Goal: Task Accomplishment & Management: Manage account settings

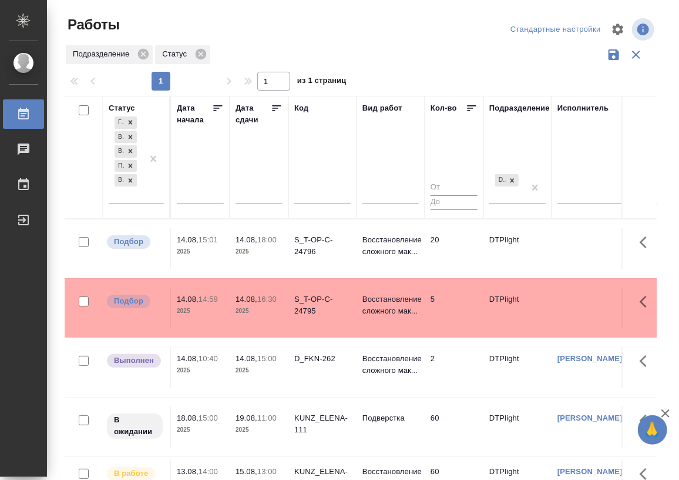
scroll to position [45, 0]
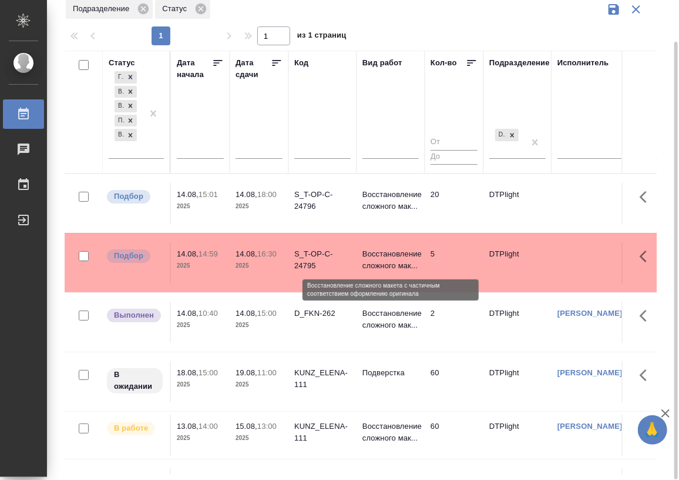
click at [384, 256] on p "Восстановление сложного мак..." at bounding box center [391, 260] width 56 height 24
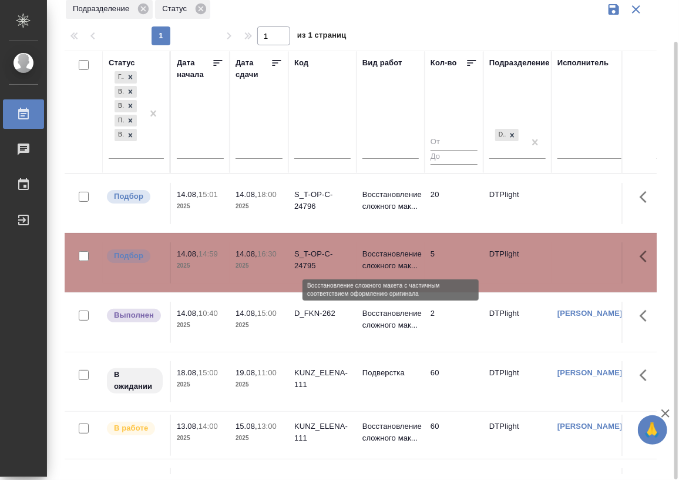
click at [384, 256] on p "Восстановление сложного мак..." at bounding box center [391, 260] width 56 height 24
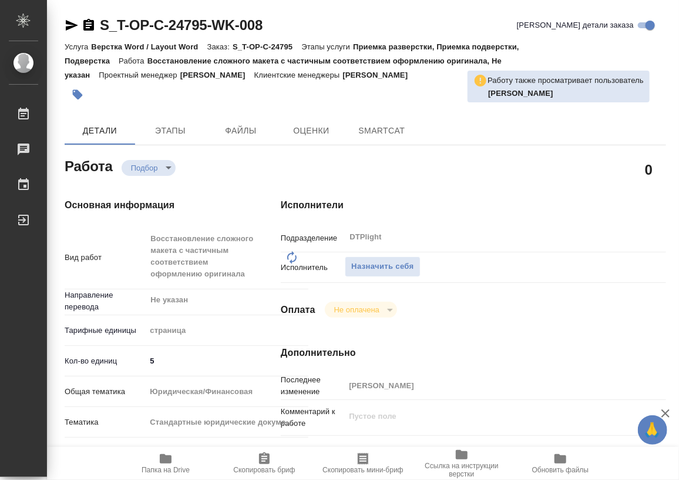
type textarea "x"
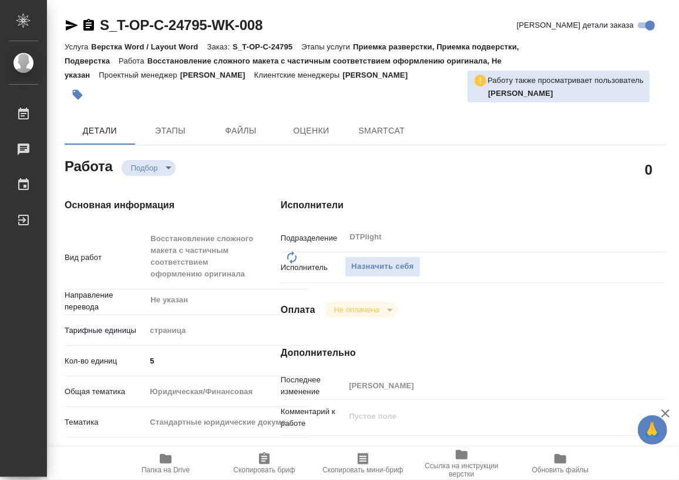
type textarea "x"
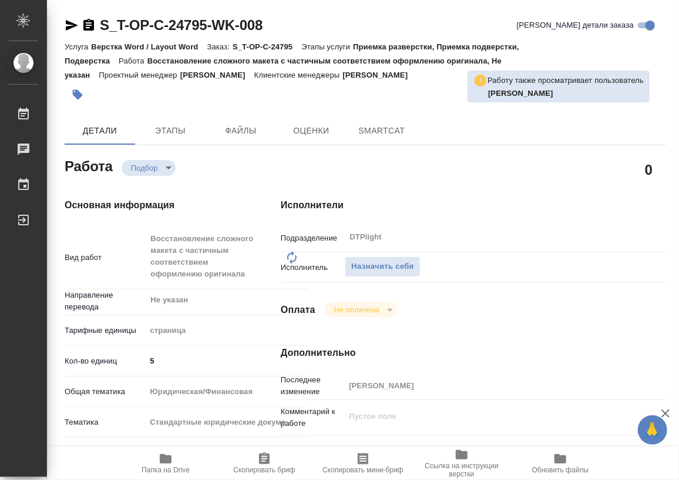
type textarea "x"
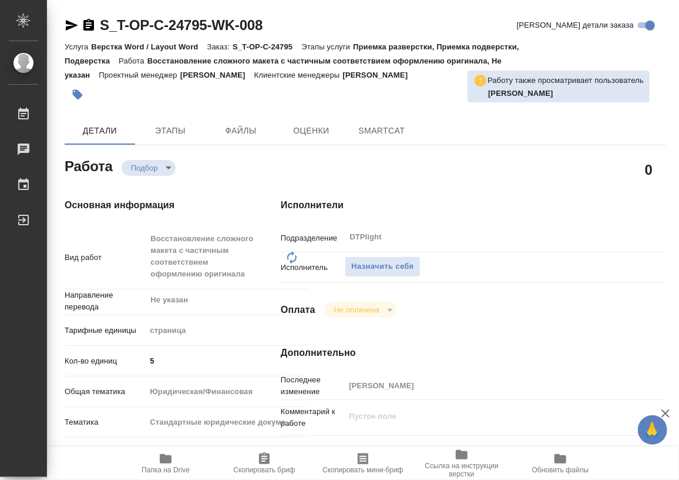
type textarea "x"
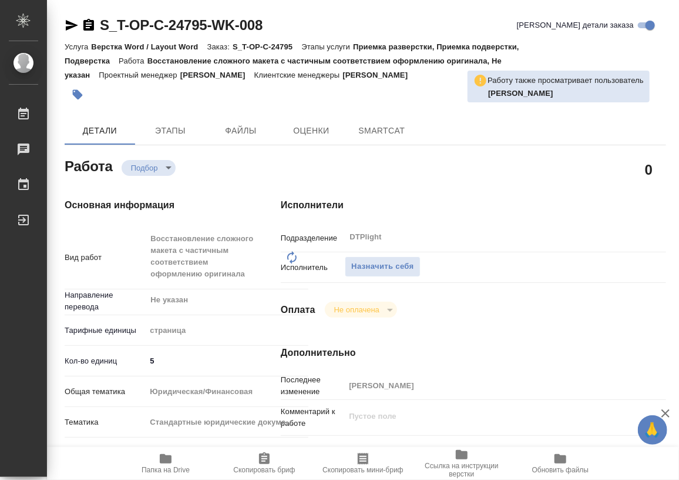
type textarea "x"
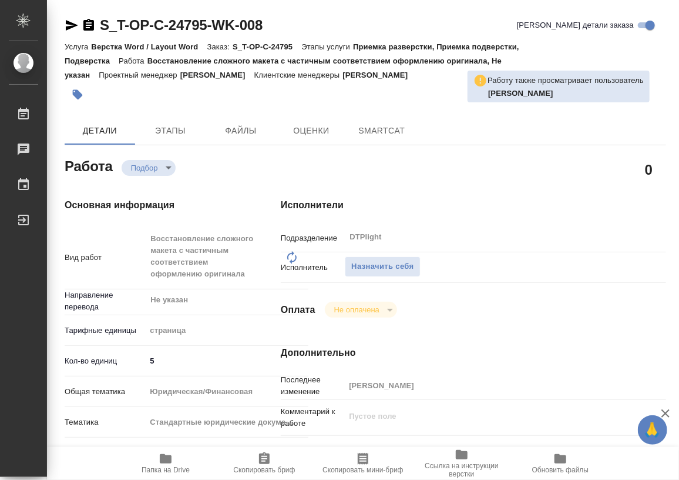
type textarea "x"
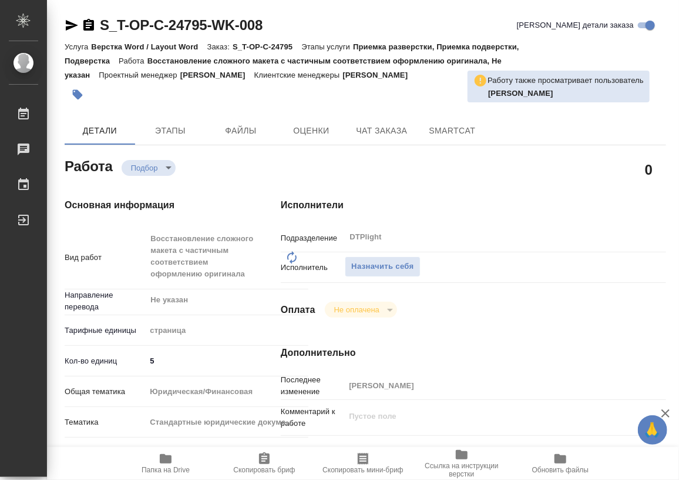
type textarea "x"
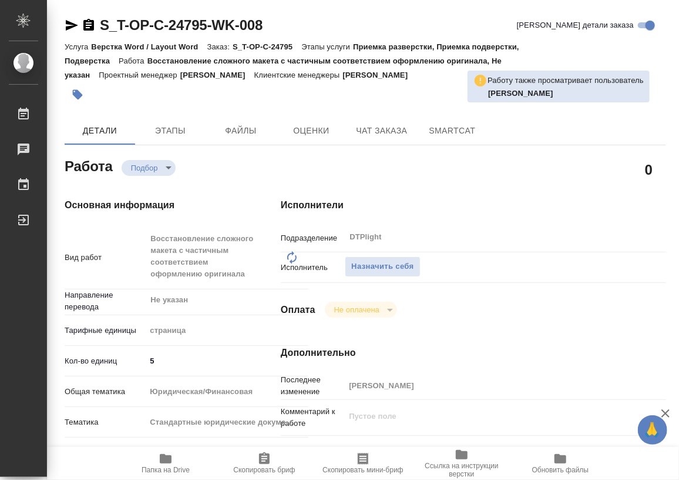
click at [169, 460] on icon "button" at bounding box center [166, 458] width 12 height 9
type textarea "x"
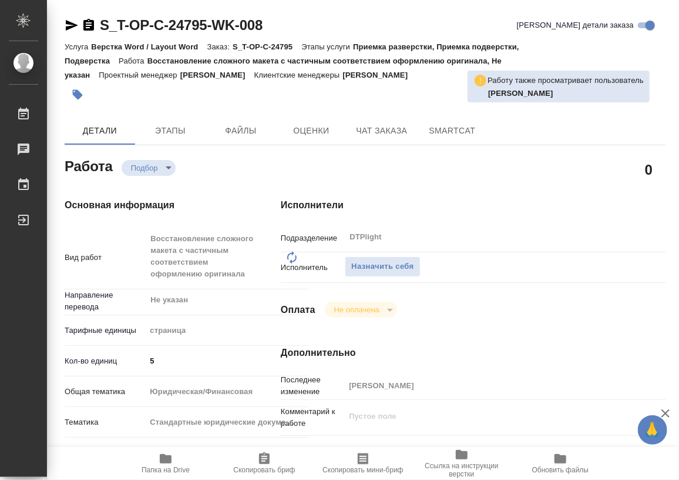
type textarea "x"
click at [384, 270] on span "Назначить себя" at bounding box center [382, 267] width 62 height 14
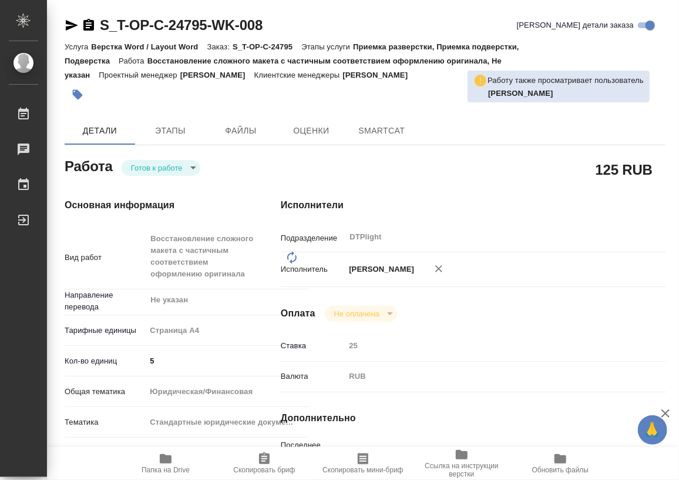
type textarea "x"
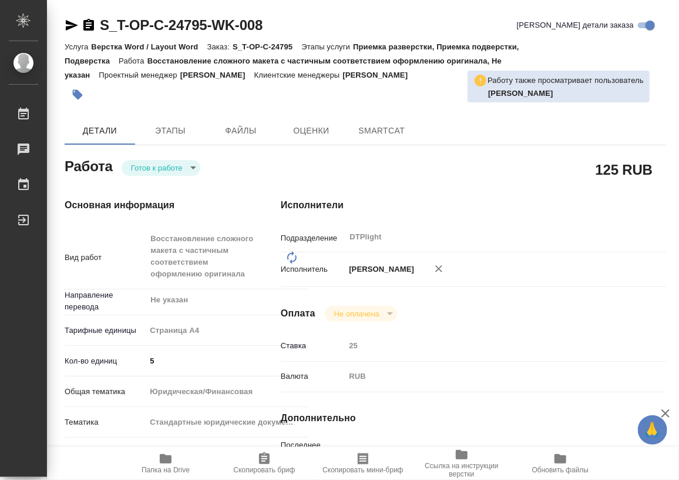
type textarea "x"
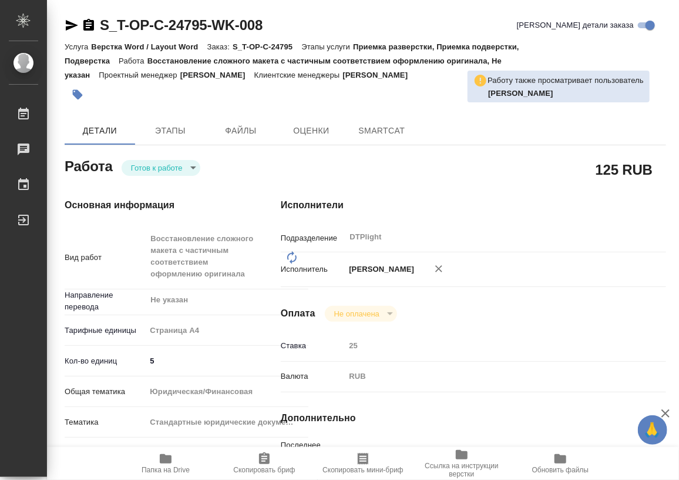
type textarea "x"
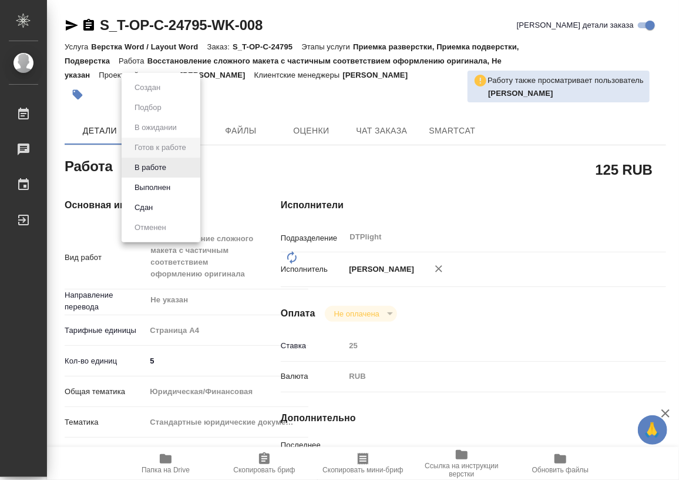
click at [169, 165] on body "🙏 .cls-1 fill:#fff; AWATERA Работы Чаты График Выйти S_T-OP-C-24795-WK-008 Крат…" at bounding box center [339, 240] width 679 height 480
type textarea "x"
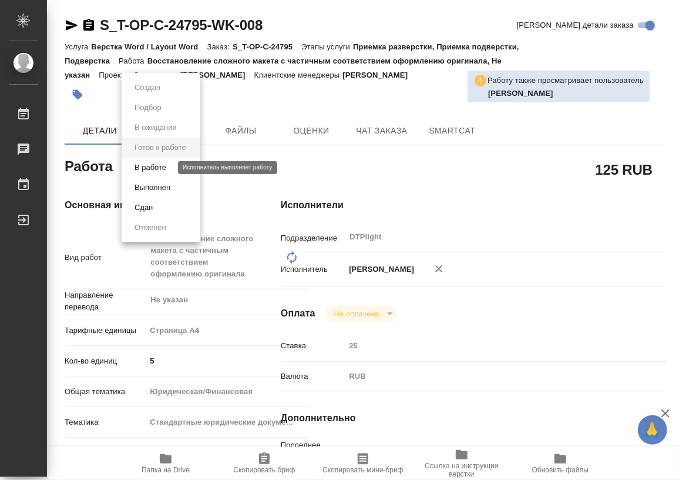
type textarea "x"
click at [169, 170] on button "В работе" at bounding box center [150, 167] width 39 height 13
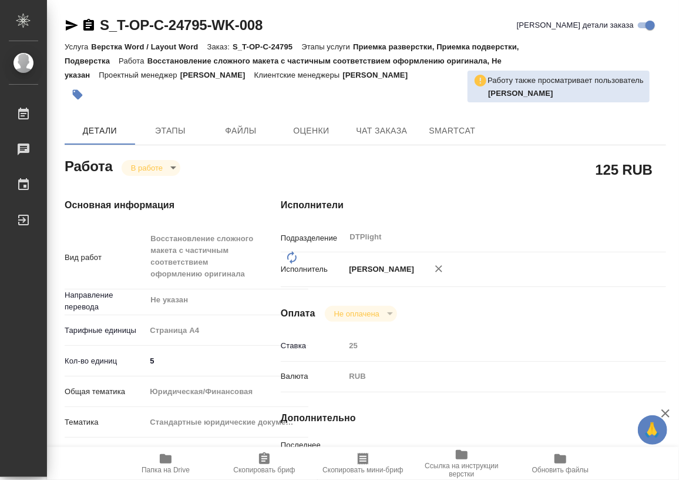
type textarea "x"
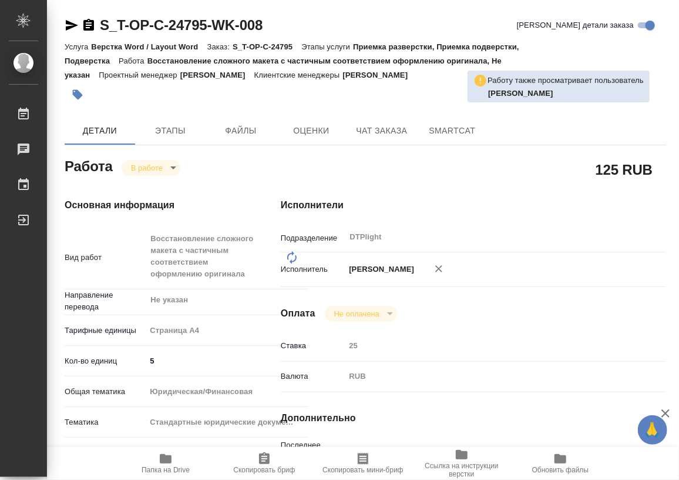
type textarea "x"
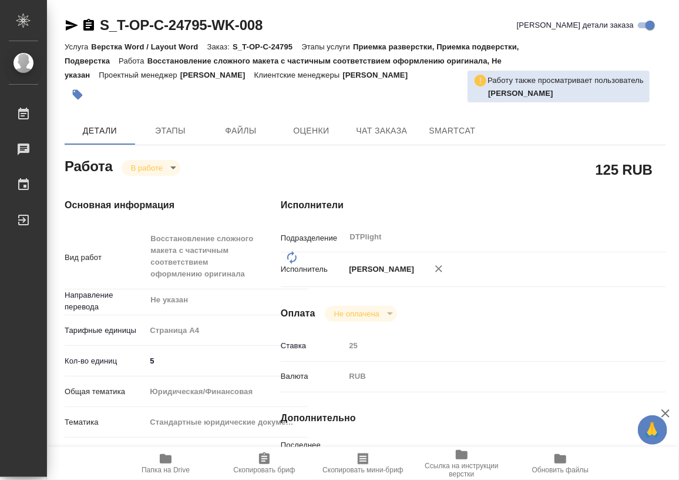
type textarea "x"
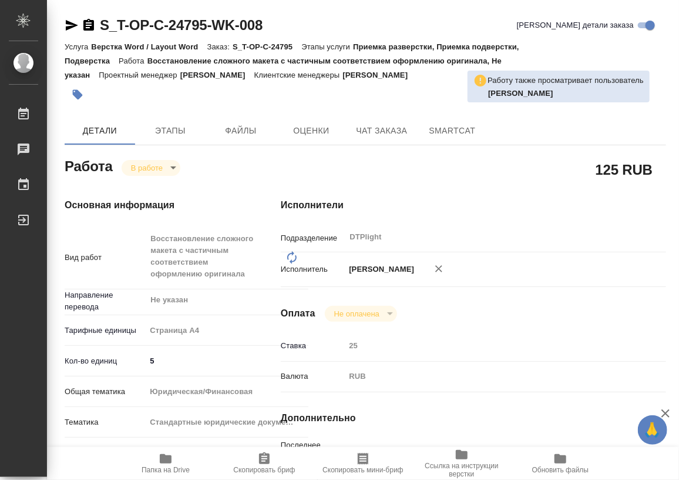
type textarea "x"
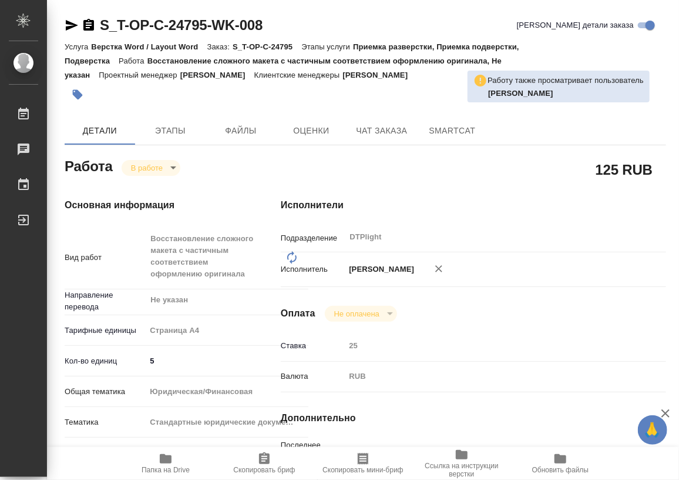
click at [85, 29] on icon "button" at bounding box center [88, 25] width 11 height 12
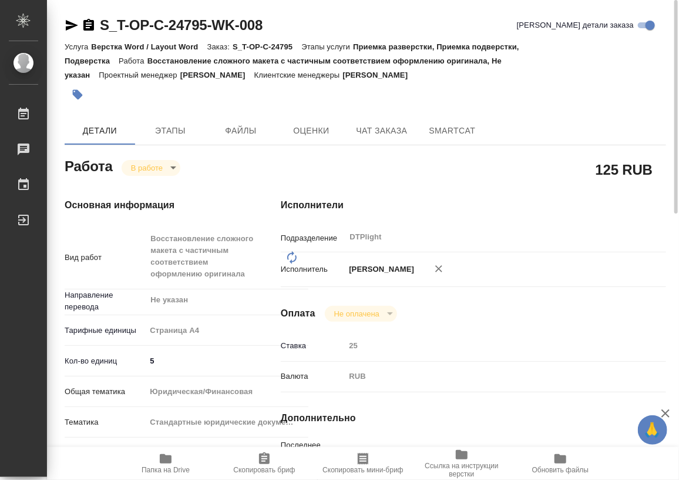
click at [263, 464] on icon "button" at bounding box center [264, 458] width 14 height 14
click at [165, 462] on icon "button" at bounding box center [166, 458] width 12 height 9
click at [140, 165] on body "🙏 .cls-1 fill:#fff; AWATERA Работы 0 Чаты График Выйти S_T-OP-C-24795-WK-008 Кр…" at bounding box center [339, 240] width 679 height 480
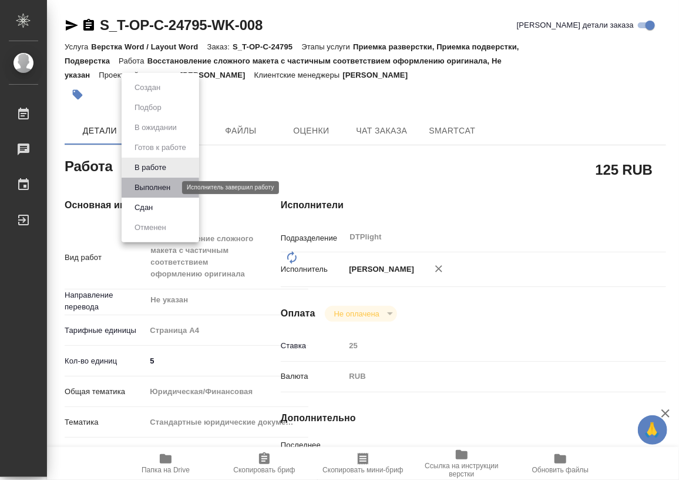
click at [169, 187] on button "Выполнен" at bounding box center [152, 187] width 43 height 13
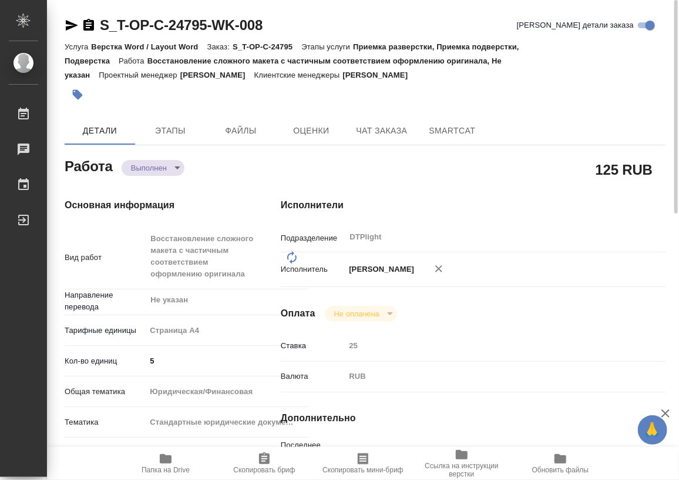
type textarea "x"
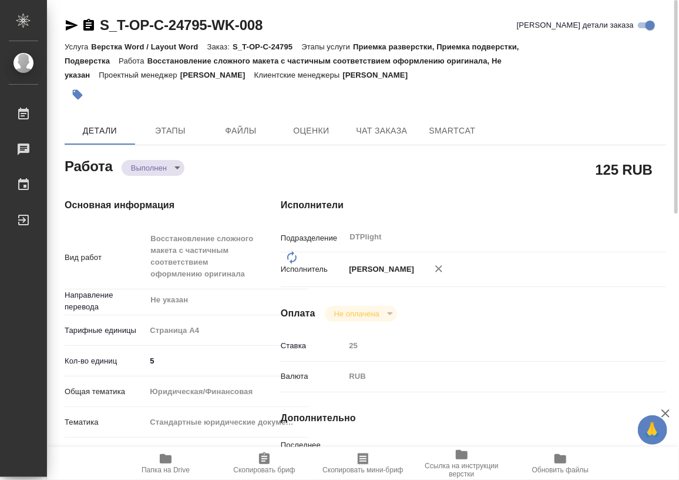
type textarea "x"
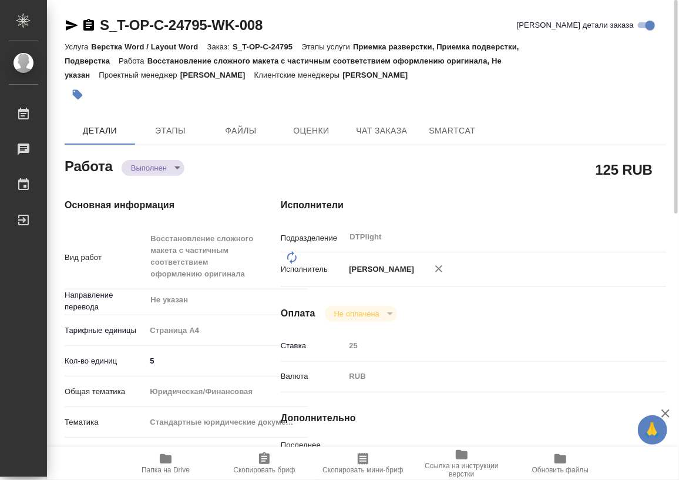
type textarea "x"
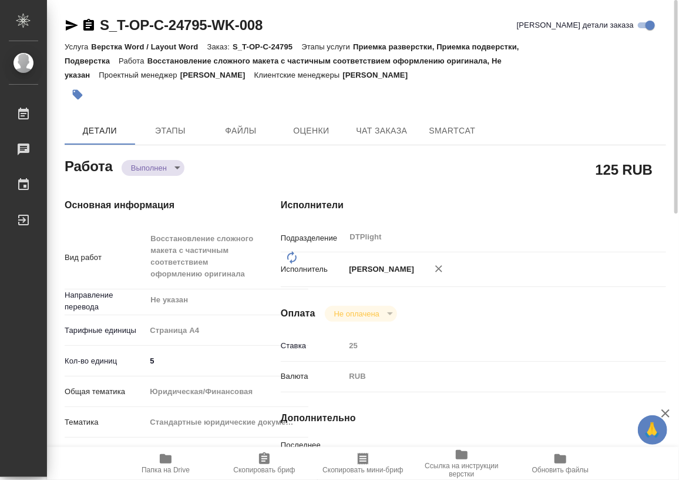
type textarea "x"
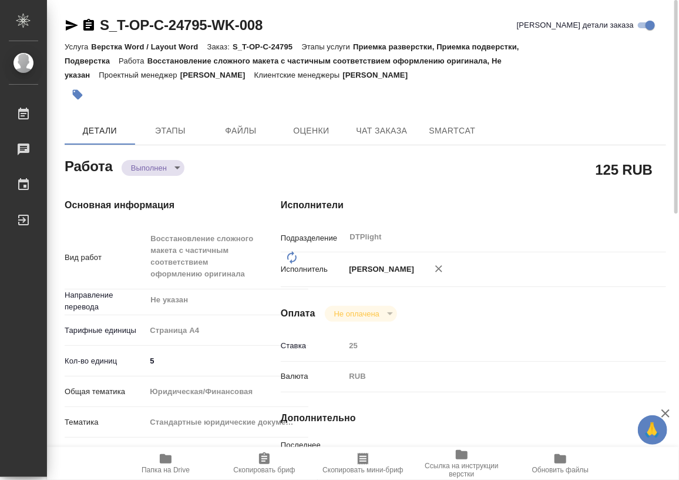
type textarea "x"
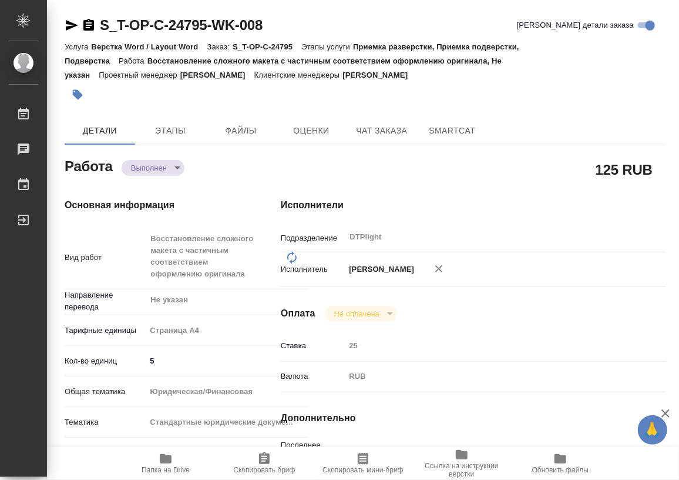
type textarea "x"
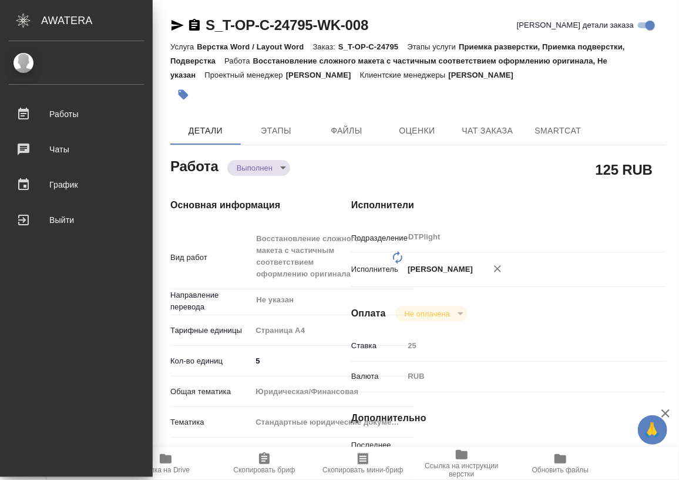
type textarea "x"
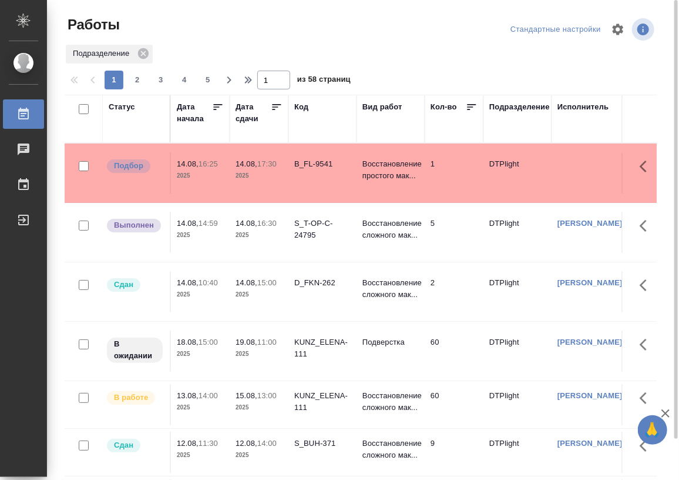
click at [121, 106] on div "Статус" at bounding box center [122, 107] width 26 height 12
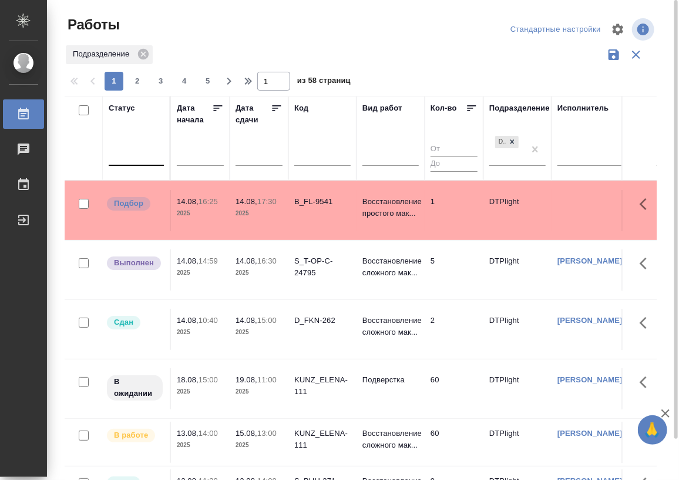
click at [133, 165] on div at bounding box center [136, 154] width 55 height 22
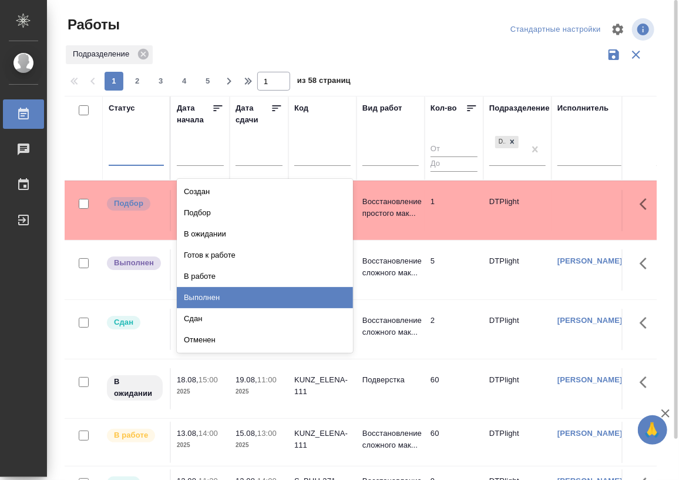
click at [243, 297] on div "Выполнен" at bounding box center [265, 297] width 176 height 21
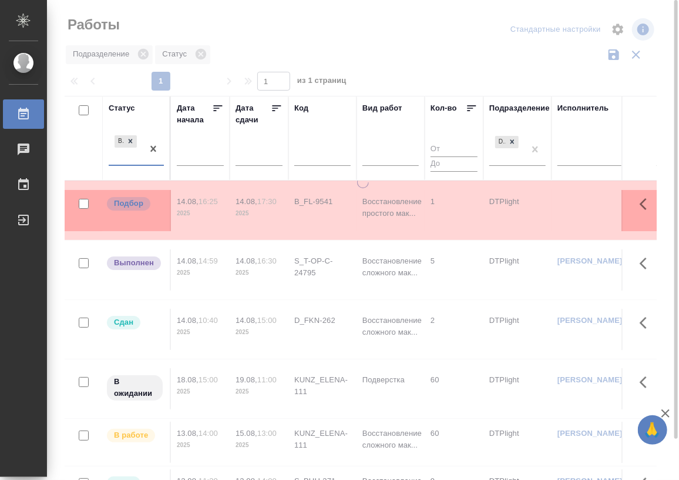
click at [150, 163] on div at bounding box center [153, 149] width 21 height 32
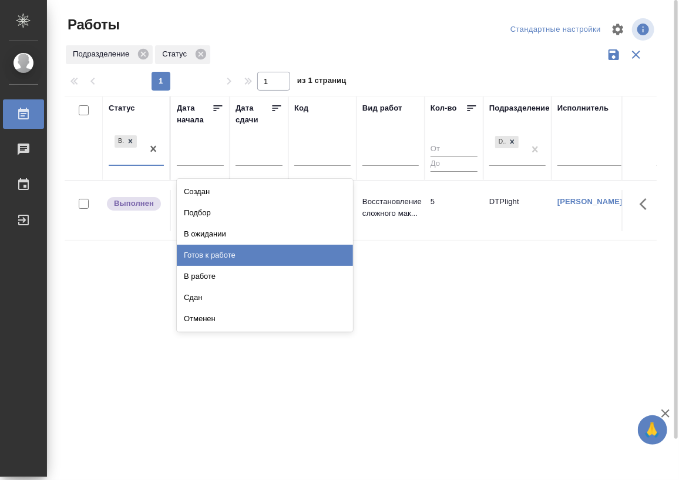
click at [228, 253] on div "Готов к работе" at bounding box center [265, 254] width 176 height 21
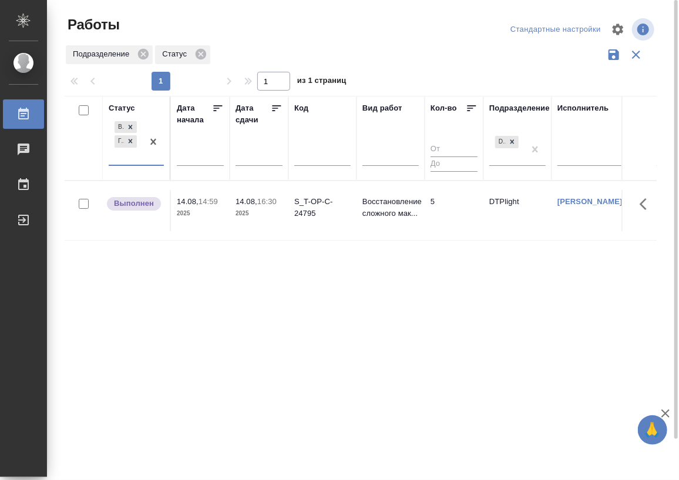
click at [145, 159] on div at bounding box center [153, 142] width 21 height 46
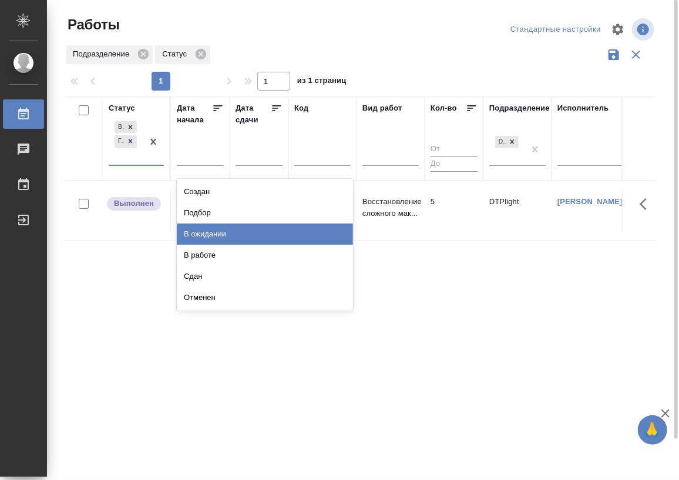
click at [212, 233] on div "В ожидании" at bounding box center [265, 233] width 176 height 21
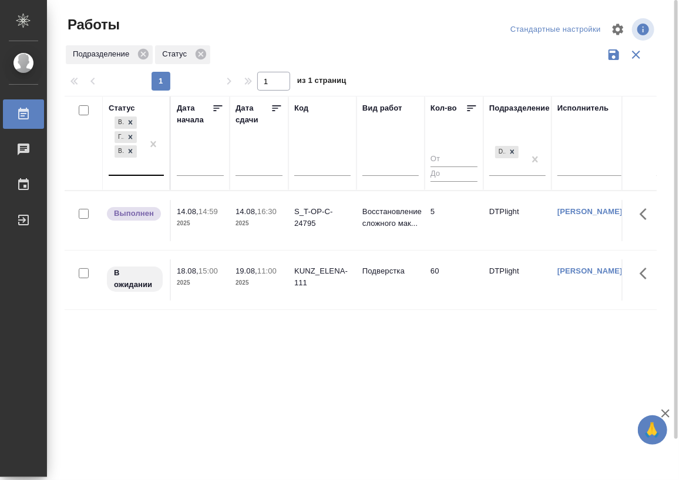
click at [137, 173] on div "Выполнен Готов к работе В ожидании" at bounding box center [126, 144] width 34 height 61
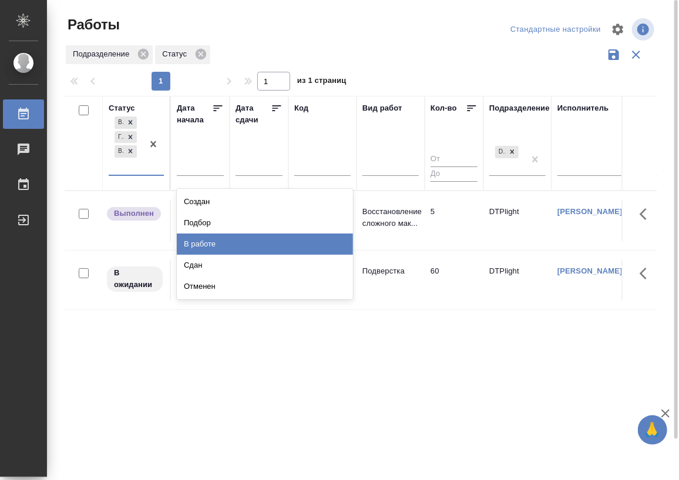
click at [276, 244] on div "В работе" at bounding box center [265, 243] width 176 height 21
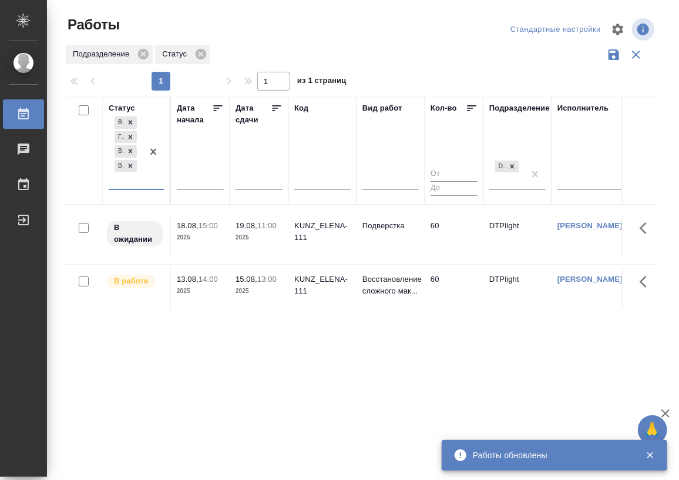
click at [144, 183] on div at bounding box center [153, 151] width 21 height 75
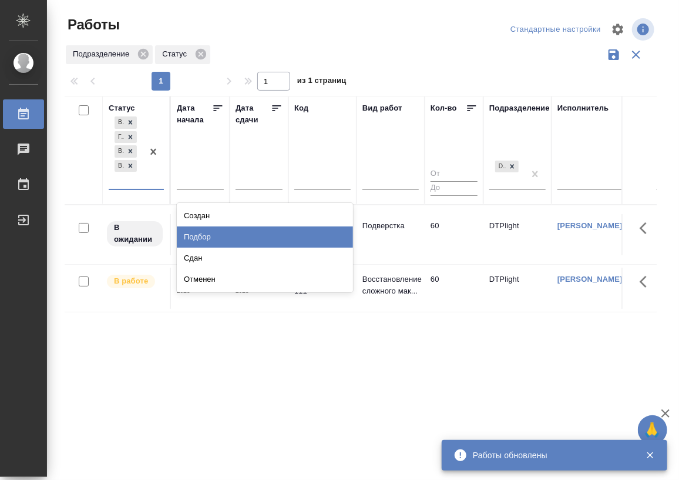
click at [212, 240] on div "Подбор" at bounding box center [265, 236] width 176 height 21
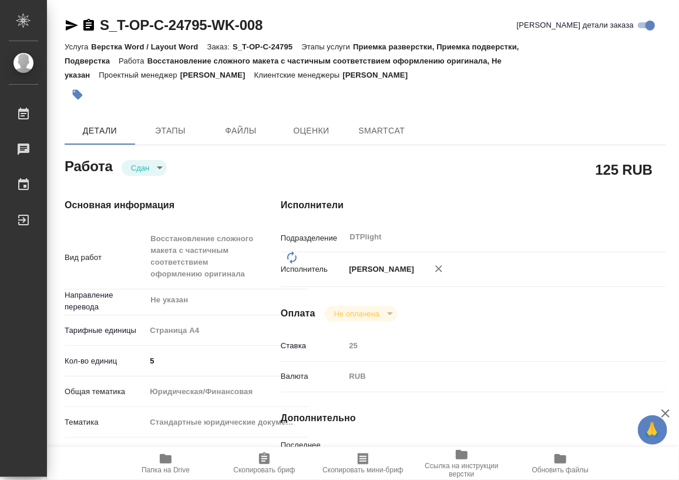
type textarea "x"
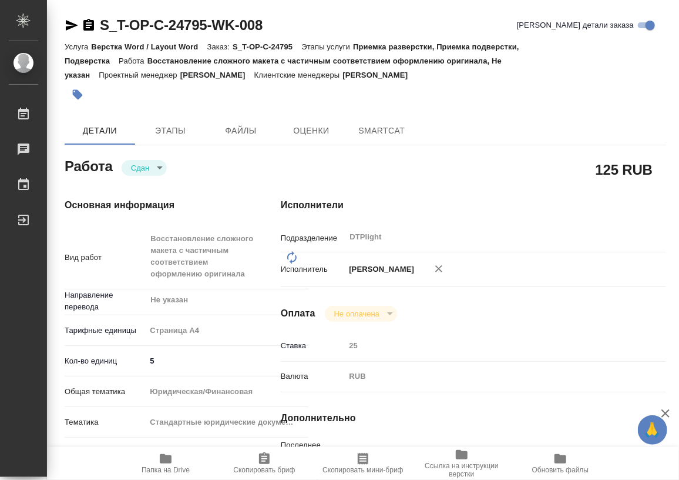
type textarea "x"
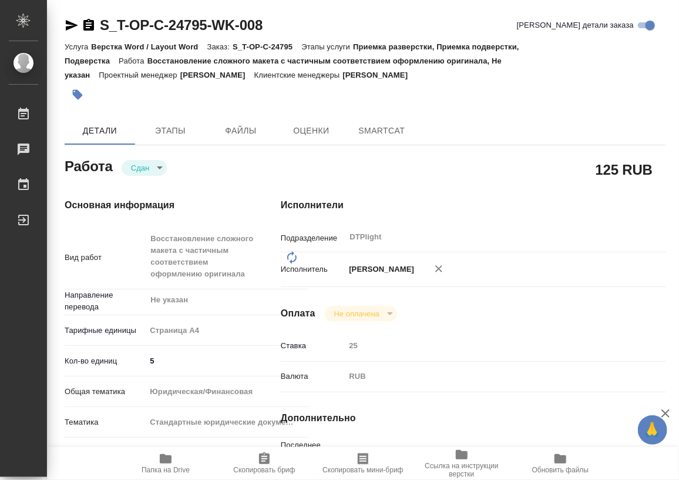
type textarea "x"
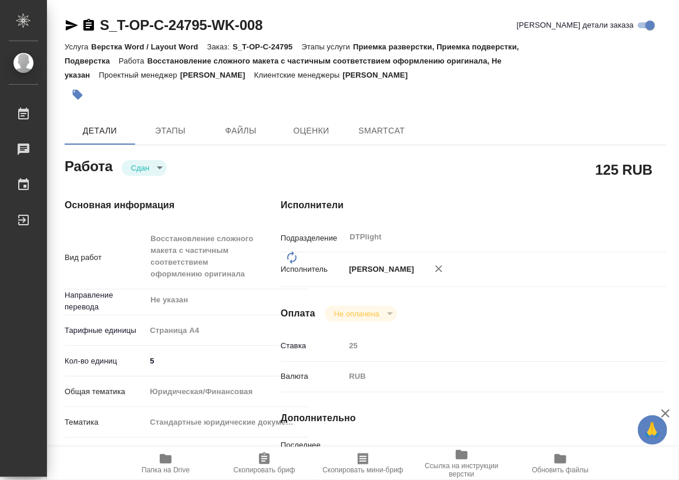
type textarea "x"
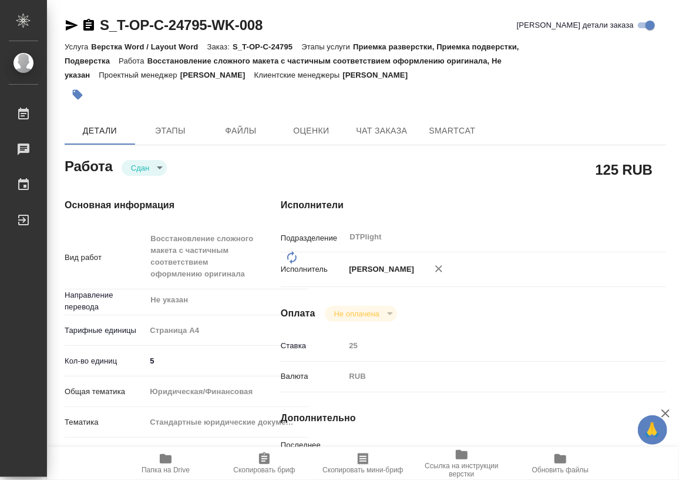
type textarea "x"
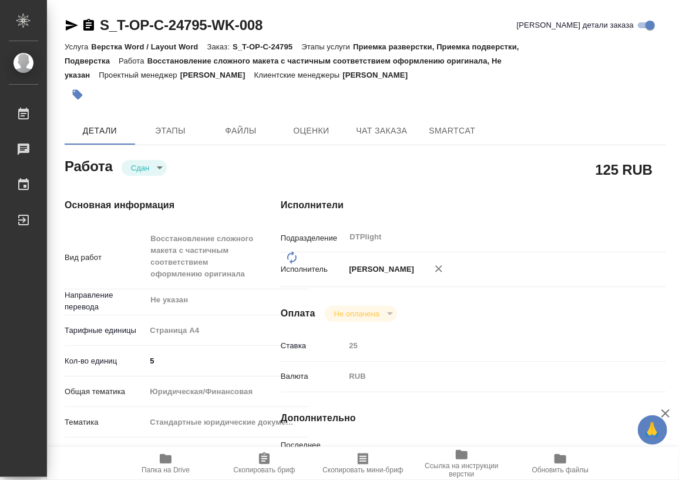
type textarea "x"
